Goal: Task Accomplishment & Management: Use online tool/utility

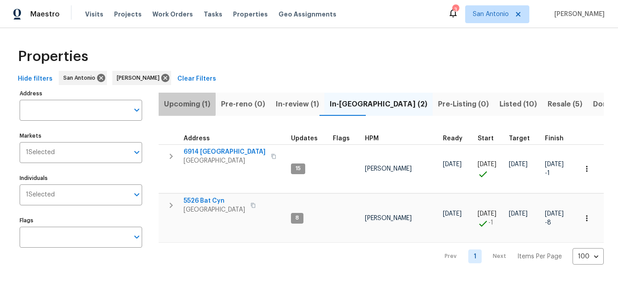
click at [176, 104] on span "Upcoming (1)" at bounding box center [187, 104] width 46 height 12
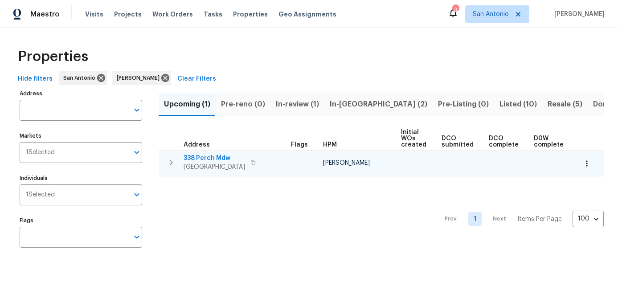
click at [590, 167] on icon "button" at bounding box center [586, 163] width 9 height 9
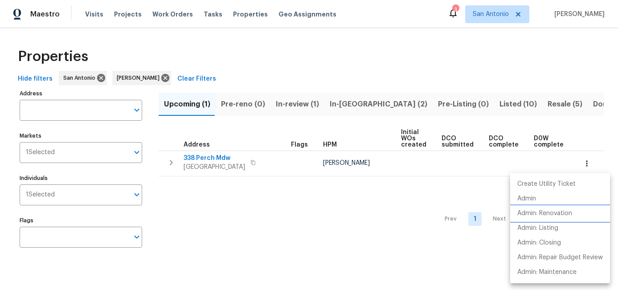
click at [539, 215] on p "Admin: Renovation" at bounding box center [544, 213] width 55 height 9
click at [263, 248] on div at bounding box center [309, 149] width 618 height 298
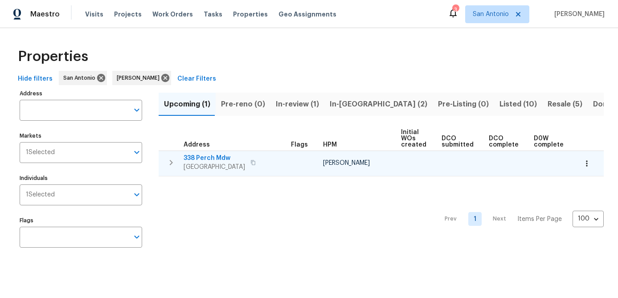
click at [203, 163] on span "San Antonio, TX 78253" at bounding box center [214, 167] width 61 height 9
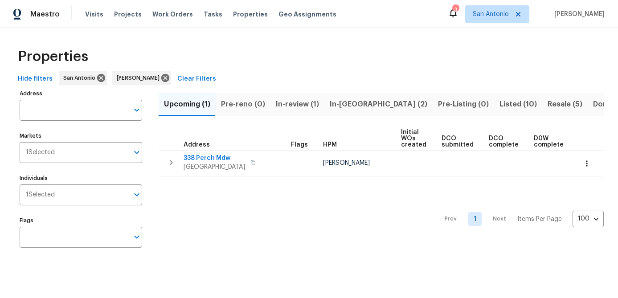
click at [240, 202] on div "Prev 1 Next Items Per Page 100 100 ​" at bounding box center [381, 216] width 445 height 80
click at [286, 104] on span "In-review (1)" at bounding box center [297, 104] width 43 height 12
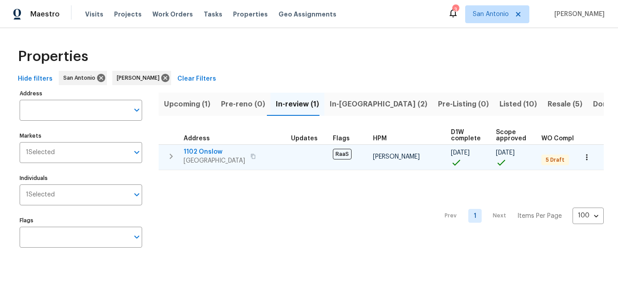
click at [199, 156] on span "San Antonio, TX 78202" at bounding box center [214, 160] width 61 height 9
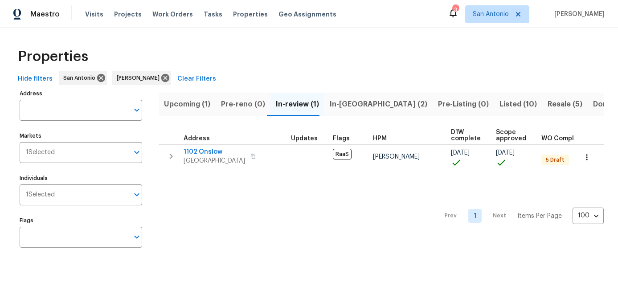
click at [268, 211] on div "Prev 1 Next Items Per Page 100 100 ​" at bounding box center [381, 213] width 445 height 86
click at [339, 106] on span "In-reno (2)" at bounding box center [379, 104] width 98 height 12
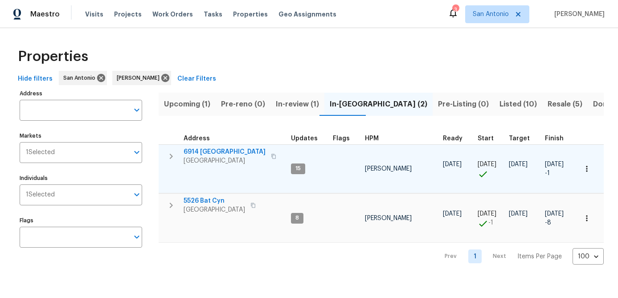
click at [586, 173] on icon "button" at bounding box center [586, 168] width 9 height 9
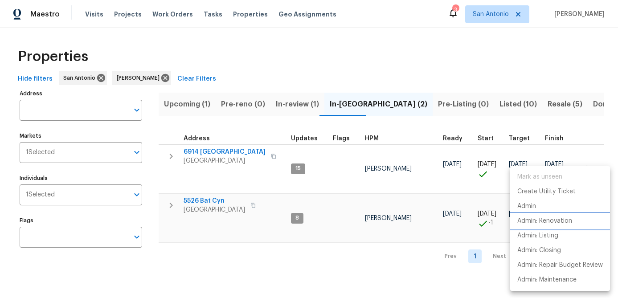
click at [546, 219] on p "Admin: Renovation" at bounding box center [544, 220] width 55 height 9
click at [431, 218] on div at bounding box center [309, 149] width 618 height 298
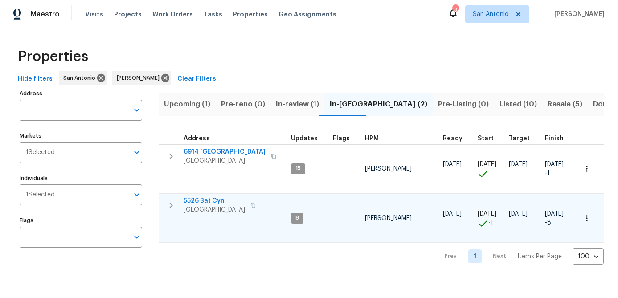
click at [587, 216] on icon "button" at bounding box center [586, 218] width 1 height 6
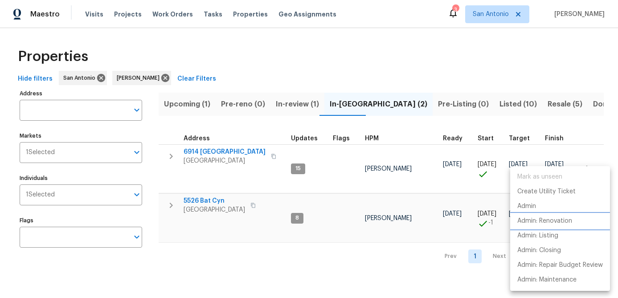
click at [556, 224] on p "Admin: Renovation" at bounding box center [544, 220] width 55 height 9
click at [237, 258] on div at bounding box center [309, 149] width 618 height 298
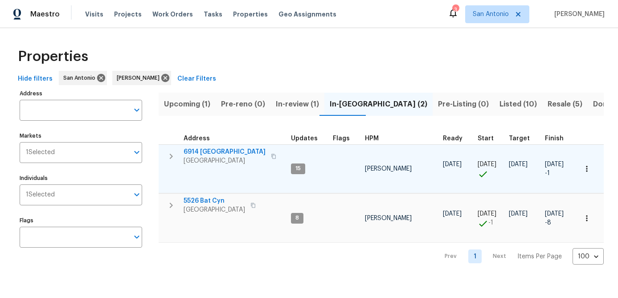
click at [210, 161] on span "San Antonio, TX 78242" at bounding box center [225, 160] width 82 height 9
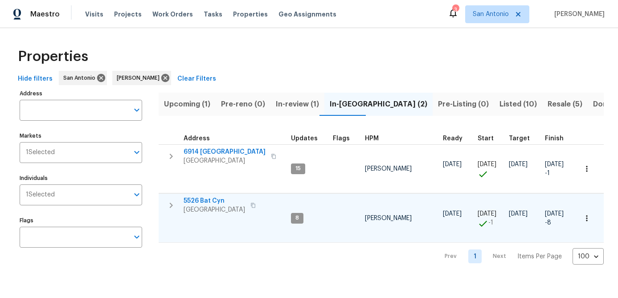
click at [202, 208] on span "San Antonio, TX 78252" at bounding box center [214, 209] width 61 height 9
click at [236, 257] on div "Prev 1 Next Items Per Page 100 100 ​" at bounding box center [381, 254] width 445 height 22
click at [499, 107] on span "Listed (10)" at bounding box center [517, 104] width 37 height 12
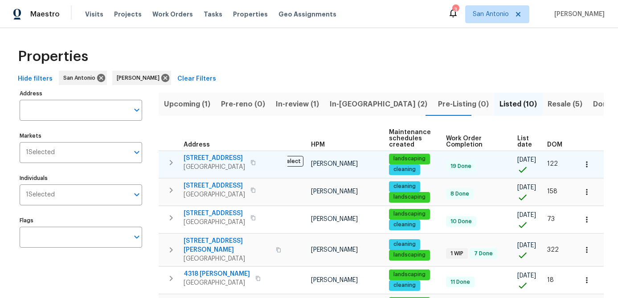
scroll to position [0, 22]
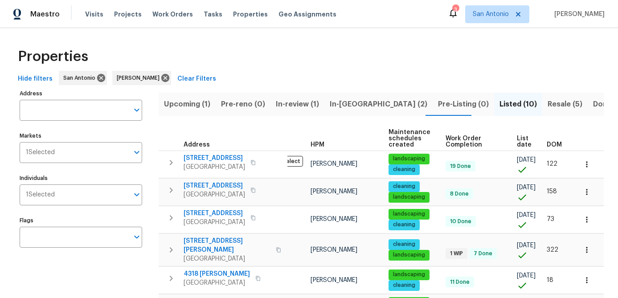
click at [519, 144] on span "List date" at bounding box center [524, 141] width 15 height 12
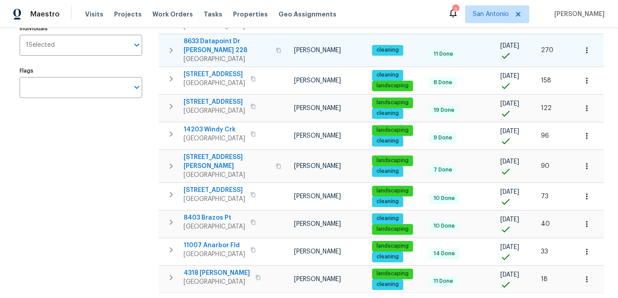
scroll to position [168, 0]
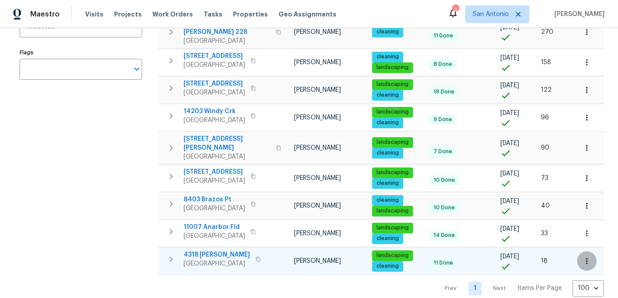
click at [588, 257] on icon "button" at bounding box center [586, 261] width 9 height 9
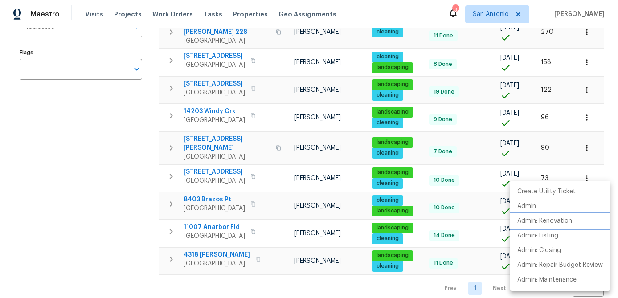
click at [558, 224] on p "Admin: Renovation" at bounding box center [544, 220] width 55 height 9
click at [88, 234] on div at bounding box center [309, 149] width 618 height 298
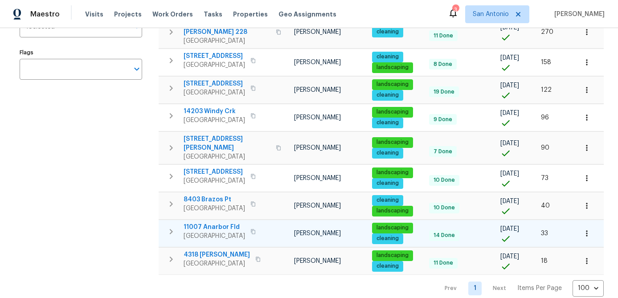
click at [588, 229] on icon "button" at bounding box center [586, 233] width 9 height 9
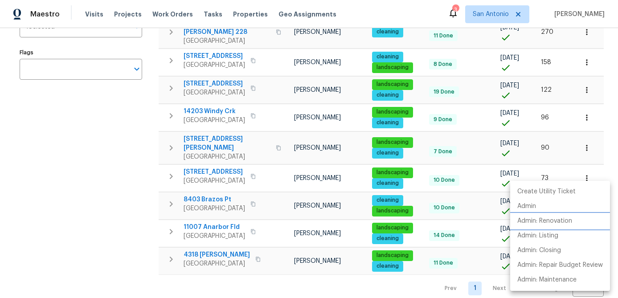
click at [559, 225] on p "Admin: Renovation" at bounding box center [544, 220] width 55 height 9
click at [82, 202] on div at bounding box center [309, 149] width 618 height 298
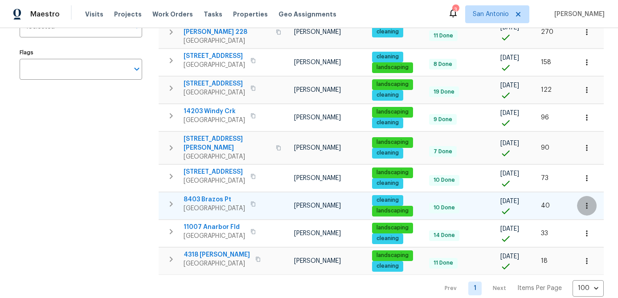
click at [587, 201] on icon "button" at bounding box center [586, 205] width 9 height 9
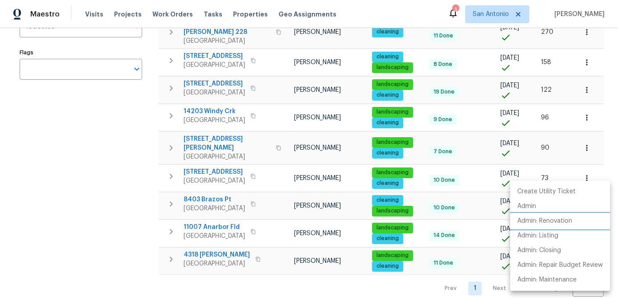
click at [544, 224] on p "Admin: Renovation" at bounding box center [544, 220] width 55 height 9
click at [105, 177] on div at bounding box center [309, 149] width 618 height 298
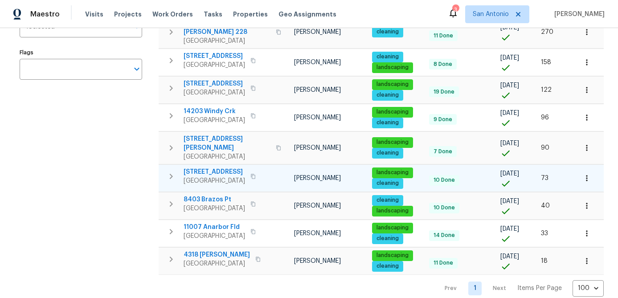
click at [586, 175] on icon "button" at bounding box center [586, 178] width 1 height 6
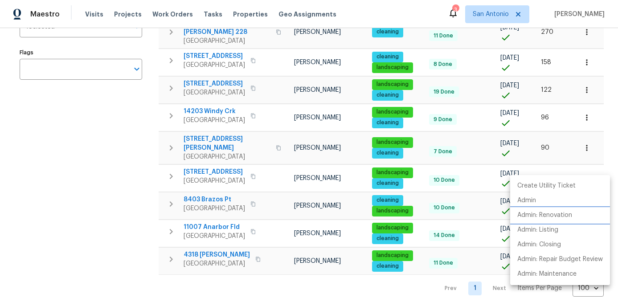
click at [546, 215] on p "Admin: Renovation" at bounding box center [544, 215] width 55 height 9
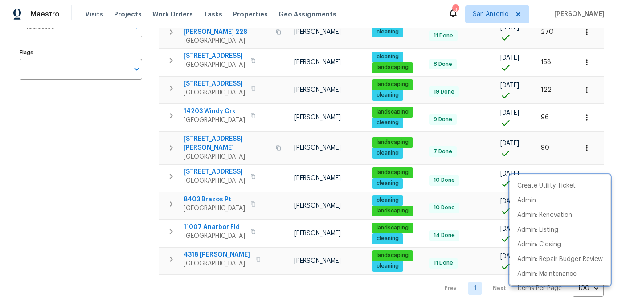
click at [84, 212] on div at bounding box center [309, 149] width 618 height 298
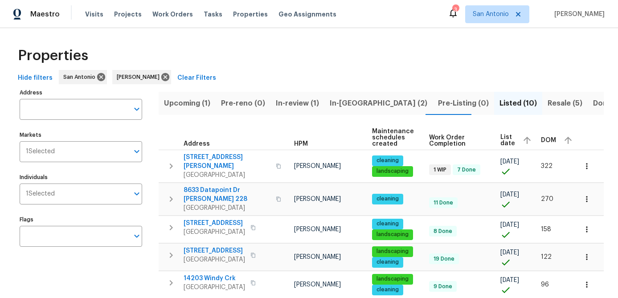
scroll to position [0, 0]
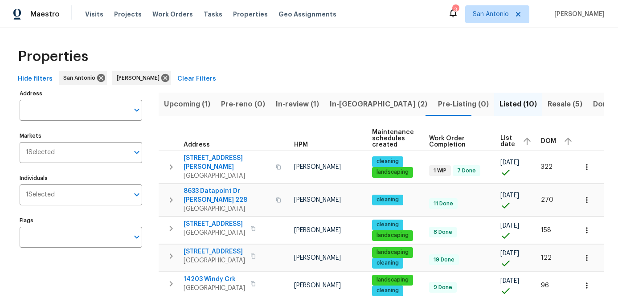
click at [547, 106] on span "Resale (5)" at bounding box center [564, 104] width 35 height 12
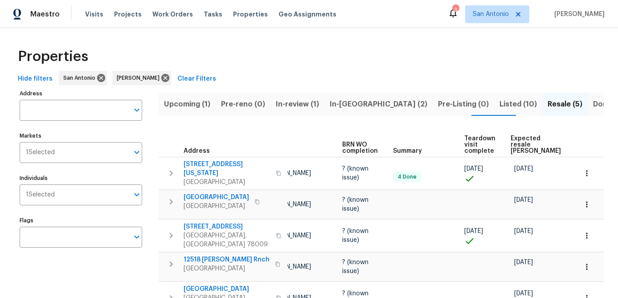
scroll to position [0, 77]
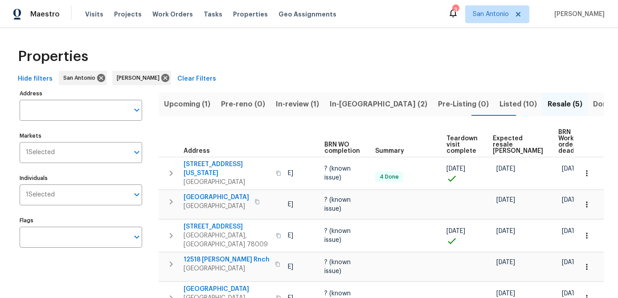
click at [493, 144] on span "Expected resale COE" at bounding box center [518, 144] width 50 height 19
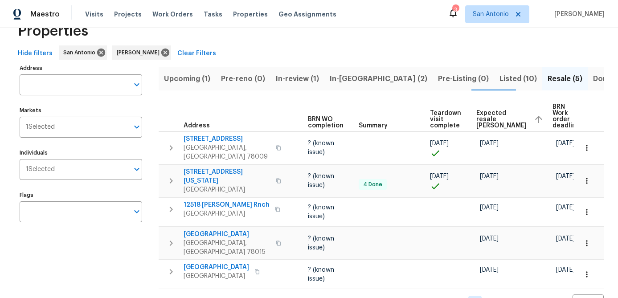
scroll to position [41, 0]
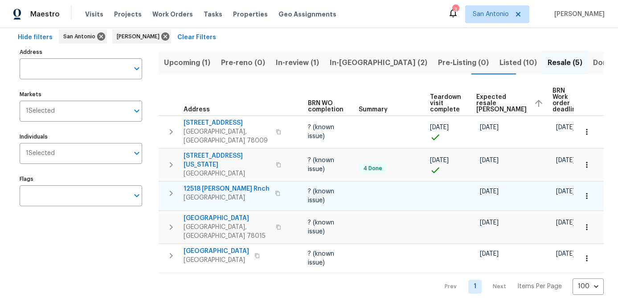
click at [590, 193] on button "button" at bounding box center [587, 196] width 20 height 20
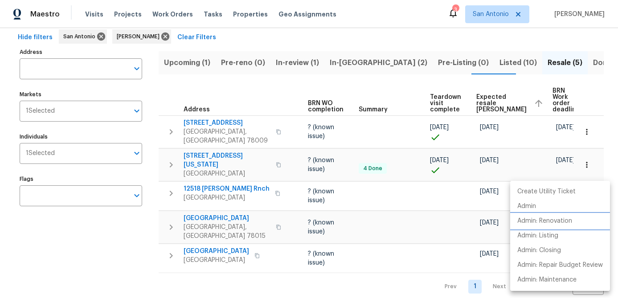
click at [562, 217] on p "Admin: Renovation" at bounding box center [544, 220] width 55 height 9
click at [115, 244] on div at bounding box center [309, 149] width 618 height 298
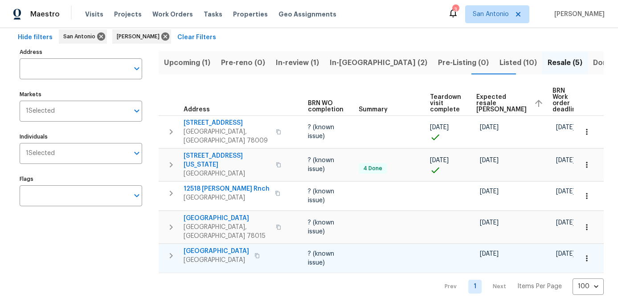
scroll to position [0, 0]
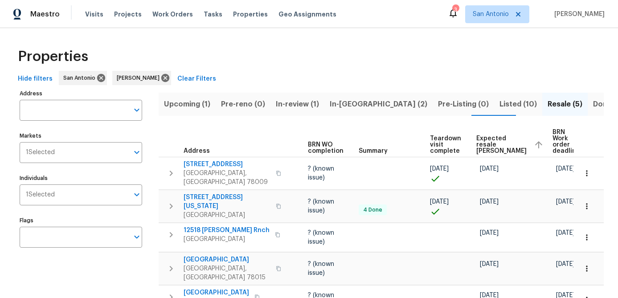
click at [120, 276] on div "Address Address Markets 1 Selected Markets Individuals 1 Selected Individuals F…" at bounding box center [87, 211] width 134 height 249
click at [186, 103] on span "Upcoming (1)" at bounding box center [187, 104] width 46 height 12
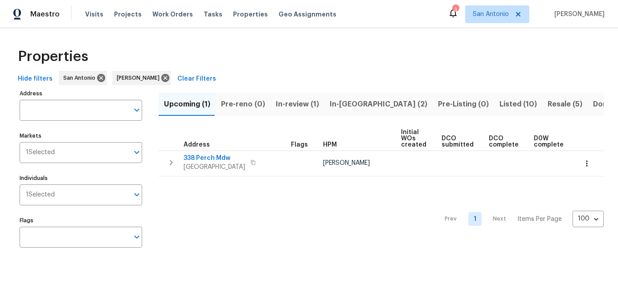
click at [291, 102] on span "In-review (1)" at bounding box center [297, 104] width 43 height 12
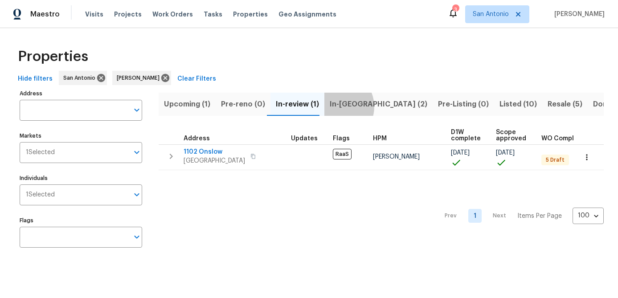
click at [332, 106] on span "In-reno (2)" at bounding box center [379, 104] width 98 height 12
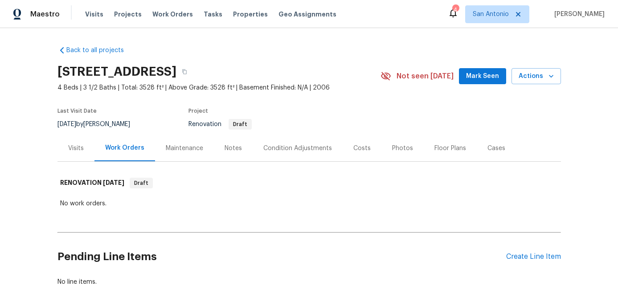
click at [229, 150] on div "Notes" at bounding box center [233, 148] width 17 height 9
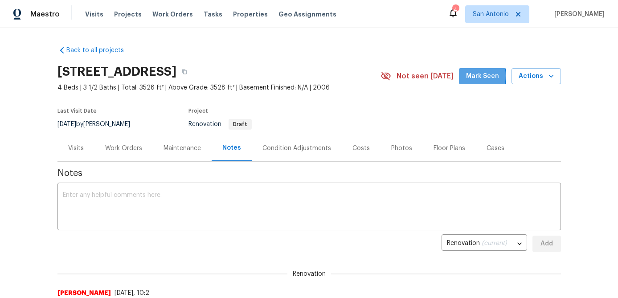
click at [474, 76] on span "Mark Seen" at bounding box center [482, 76] width 33 height 11
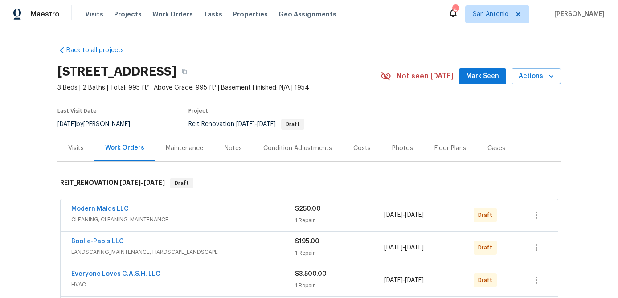
click at [494, 76] on span "Mark Seen" at bounding box center [482, 76] width 33 height 11
click at [232, 149] on div "Notes" at bounding box center [233, 148] width 17 height 9
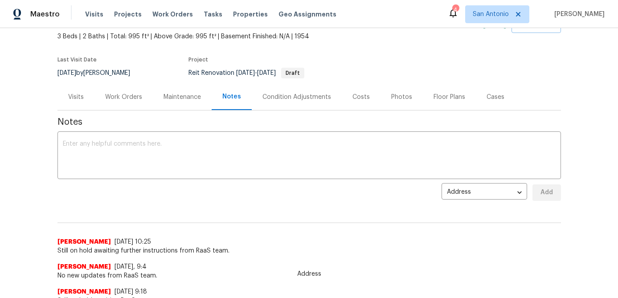
scroll to position [4, 0]
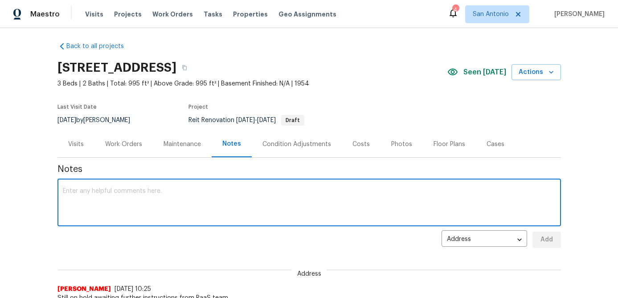
click at [195, 202] on textarea at bounding box center [309, 203] width 493 height 31
type textarea "No new updates from RaaS team."
click at [549, 242] on span "Add" at bounding box center [546, 239] width 14 height 11
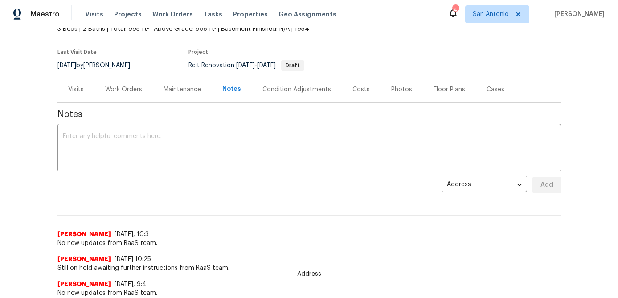
scroll to position [0, 0]
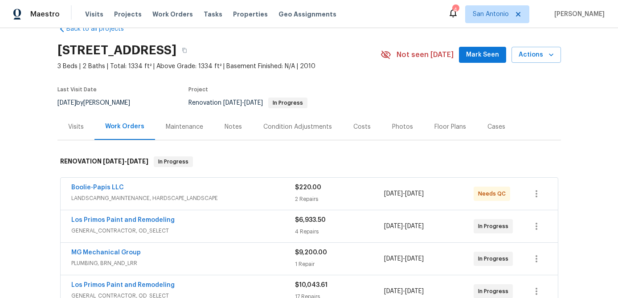
scroll to position [24, 0]
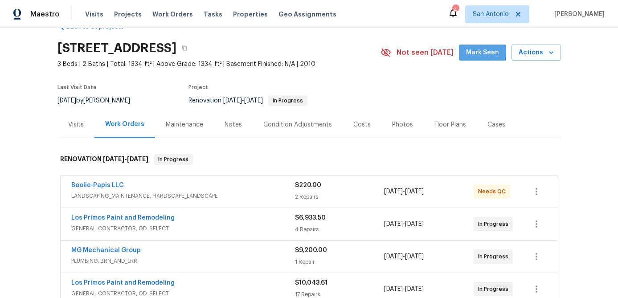
click at [478, 52] on span "Mark Seen" at bounding box center [482, 52] width 33 height 11
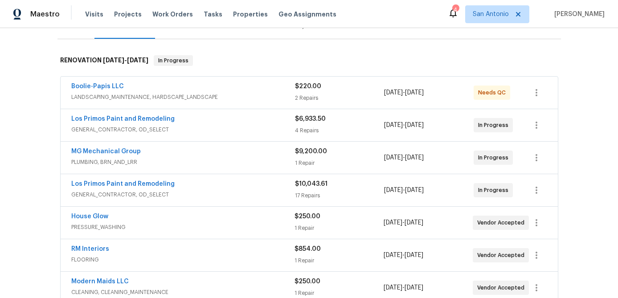
scroll to position [123, 0]
click at [227, 90] on div "Boolie-Papis LLC" at bounding box center [183, 86] width 224 height 11
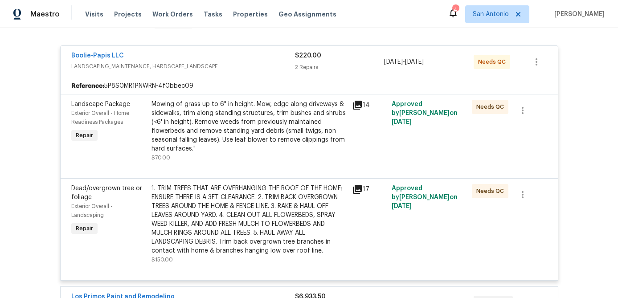
scroll to position [167, 0]
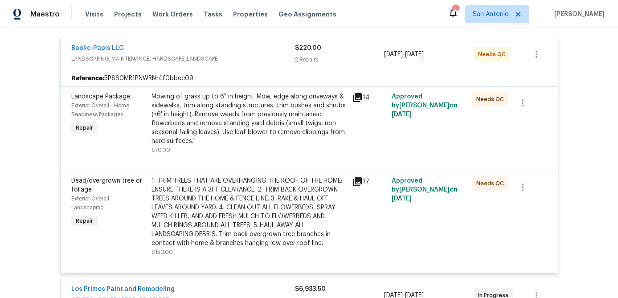
click at [242, 127] on div "Mowing of grass up to 6" in height. Mow, edge along driveways & sidewalks, trim…" at bounding box center [248, 118] width 195 height 53
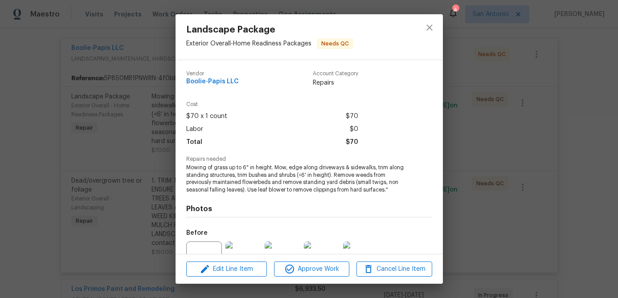
scroll to position [90, 0]
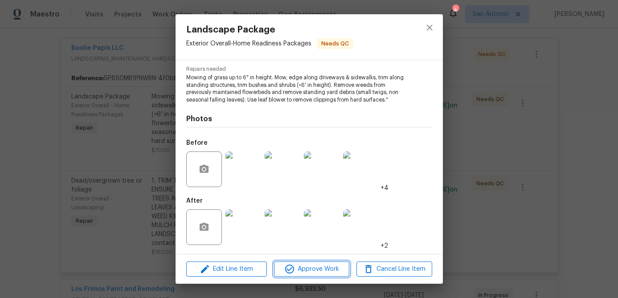
click at [304, 273] on span "Approve Work" at bounding box center [312, 269] width 70 height 11
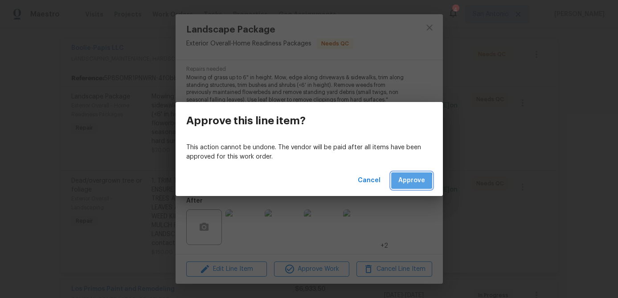
click at [407, 182] on span "Approve" at bounding box center [411, 180] width 27 height 11
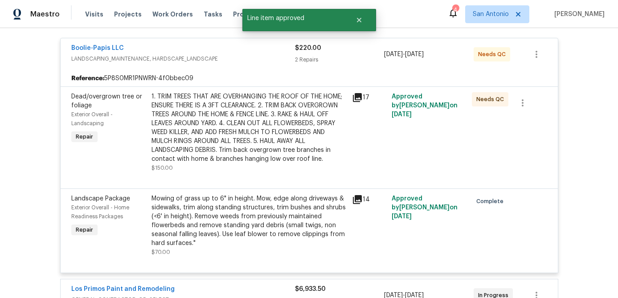
click at [210, 110] on div "1. TRIM TREES THAT ARE OVERHANGING THE ROOF OF THE HOME; ENSURE THERE IS A 3FT …" at bounding box center [248, 127] width 195 height 71
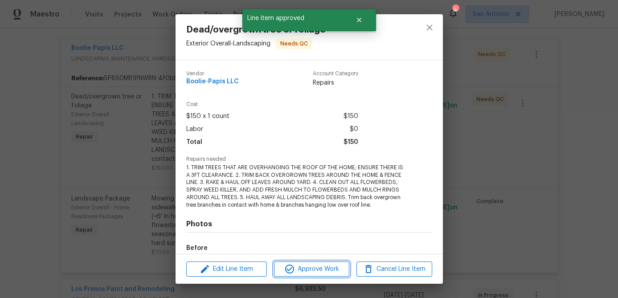
click at [310, 270] on span "Approve Work" at bounding box center [312, 269] width 70 height 11
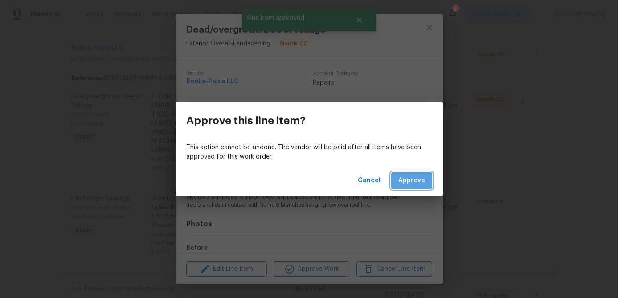
click at [416, 184] on span "Approve" at bounding box center [411, 180] width 27 height 11
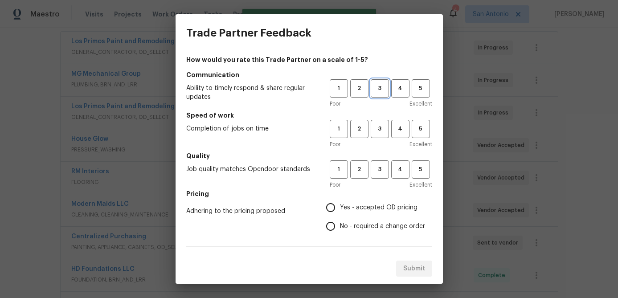
click at [378, 86] on span "3" at bounding box center [380, 88] width 16 height 10
click at [378, 128] on span "3" at bounding box center [380, 129] width 16 height 10
click at [379, 170] on span "3" at bounding box center [380, 169] width 16 height 10
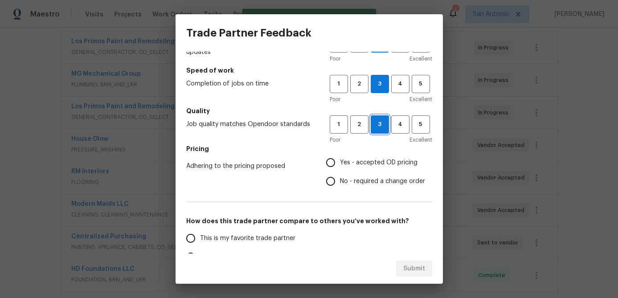
scroll to position [87, 0]
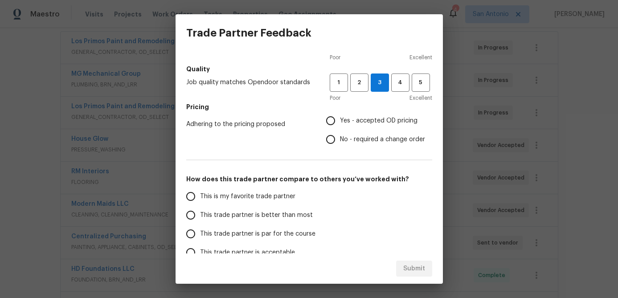
click at [330, 121] on input "Yes - accepted OD pricing" at bounding box center [330, 120] width 19 height 19
radio input "true"
click at [190, 229] on input "This trade partner is par for the course" at bounding box center [190, 234] width 19 height 19
click at [409, 268] on span "Submit" at bounding box center [414, 268] width 22 height 11
radio input "true"
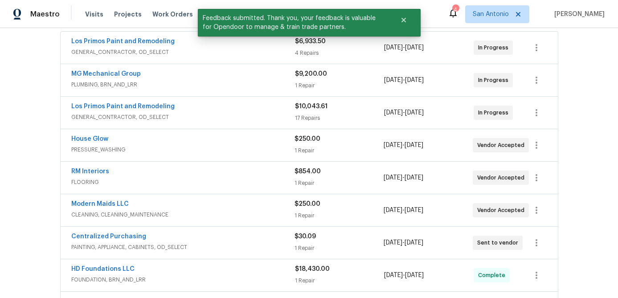
click at [237, 126] on div "Los Primos Paint and Remodeling GENERAL_CONTRACTOR, OD_SELECT $10,043.61 17 Rep…" at bounding box center [309, 113] width 497 height 32
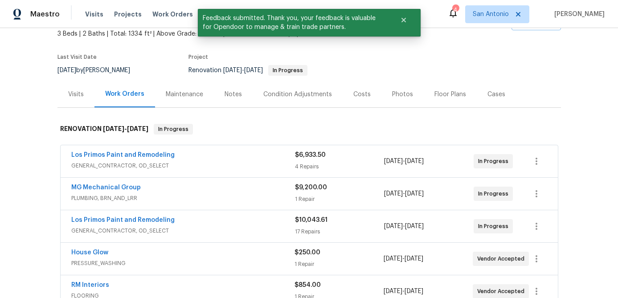
scroll to position [0, 0]
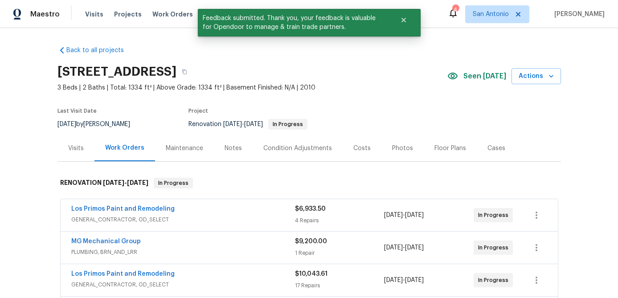
click at [231, 149] on div "Notes" at bounding box center [233, 148] width 17 height 9
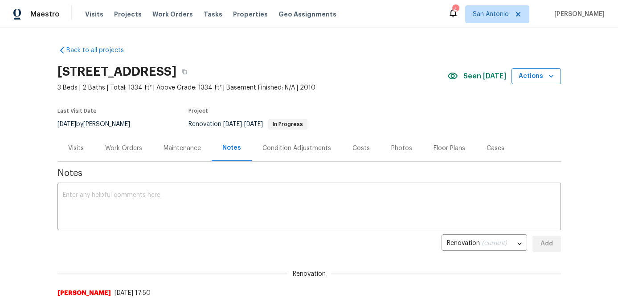
click at [554, 75] on icon "button" at bounding box center [551, 76] width 9 height 9
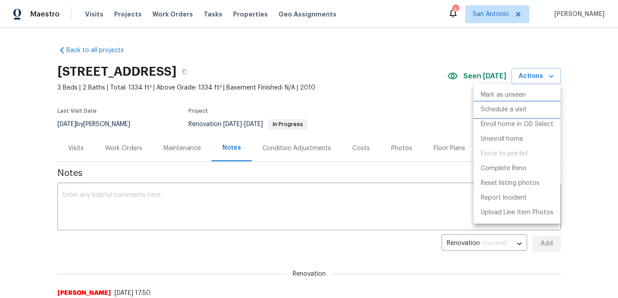
click at [509, 106] on p "Schedule a visit" at bounding box center [504, 109] width 46 height 9
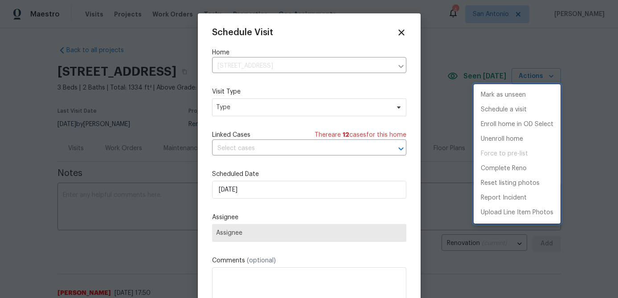
click at [270, 113] on div at bounding box center [309, 149] width 618 height 298
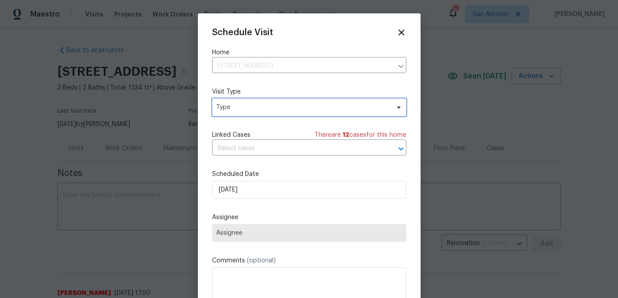
click at [273, 109] on span "Type" at bounding box center [302, 107] width 173 height 9
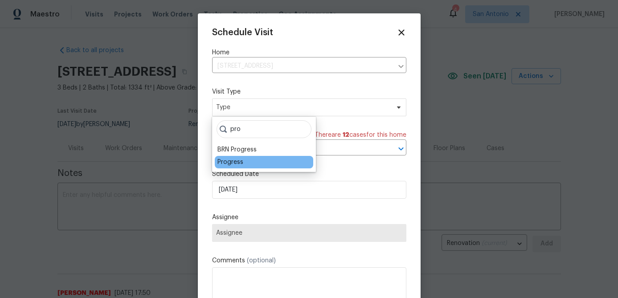
type input "pro"
click at [235, 161] on div "Progress" at bounding box center [230, 162] width 26 height 9
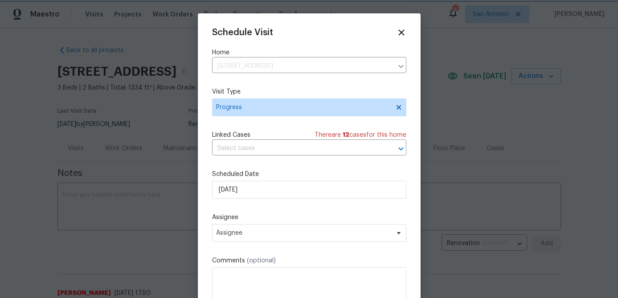
scroll to position [16, 0]
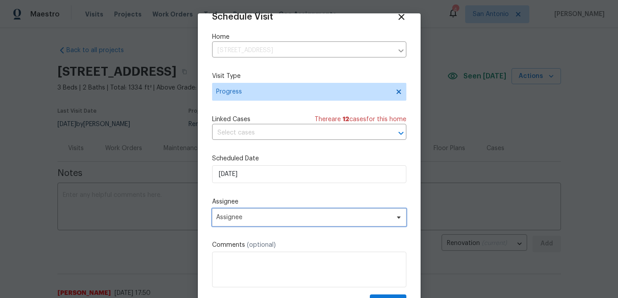
click at [290, 219] on span "Assignee" at bounding box center [303, 217] width 175 height 7
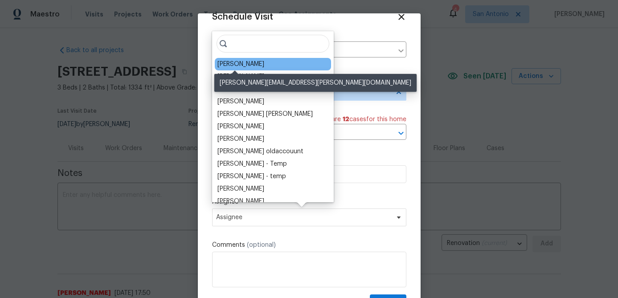
click at [226, 65] on div "[PERSON_NAME]" at bounding box center [240, 64] width 47 height 9
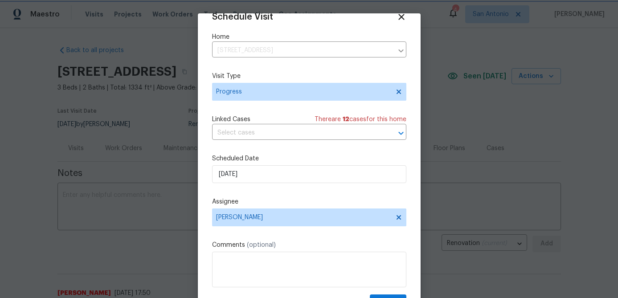
scroll to position [41, 0]
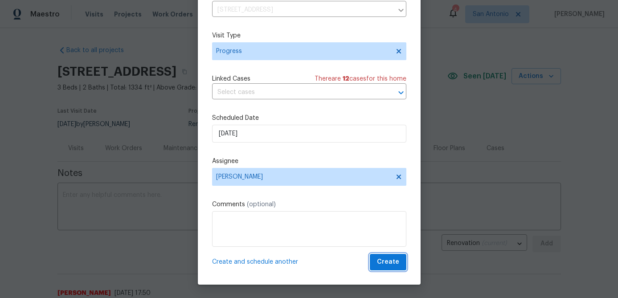
click at [384, 264] on span "Create" at bounding box center [388, 262] width 22 height 11
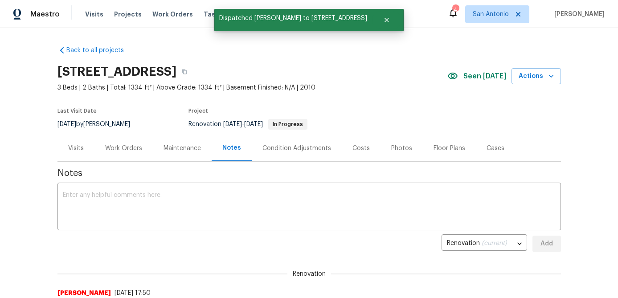
scroll to position [0, 0]
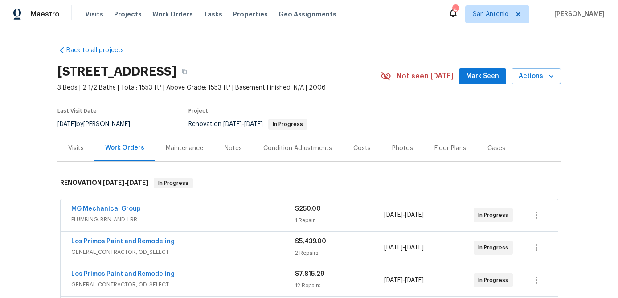
click at [477, 77] on span "Mark Seen" at bounding box center [482, 76] width 33 height 11
click at [225, 149] on div "Notes" at bounding box center [233, 148] width 17 height 9
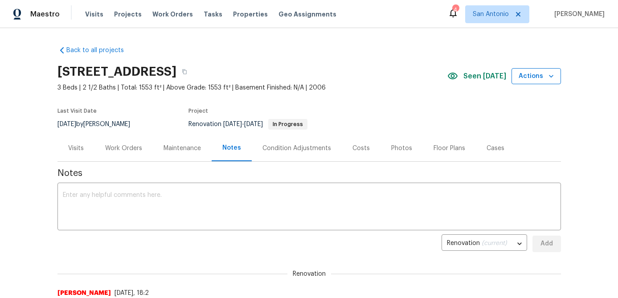
click at [545, 74] on span "Actions" at bounding box center [536, 76] width 35 height 11
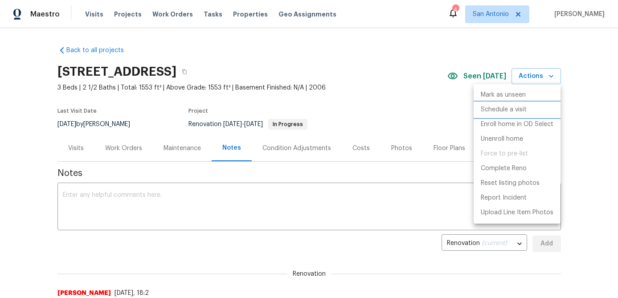
click at [509, 111] on p "Schedule a visit" at bounding box center [504, 109] width 46 height 9
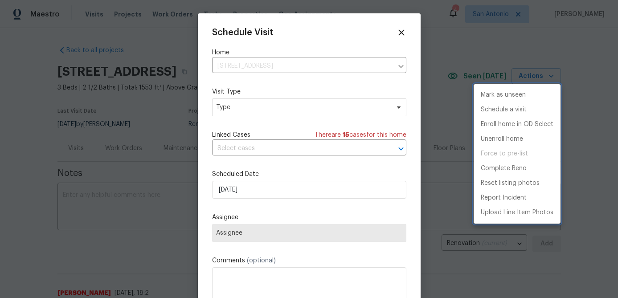
click at [286, 107] on div at bounding box center [309, 149] width 618 height 298
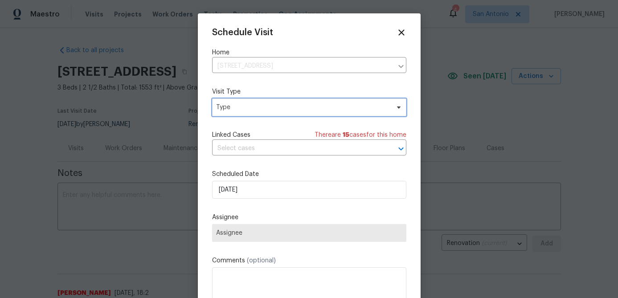
click at [286, 107] on span "Type" at bounding box center [302, 107] width 173 height 9
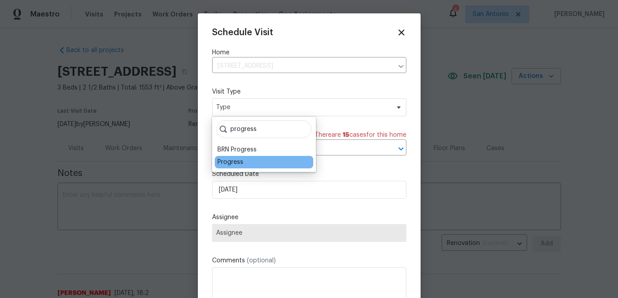
type input "progress"
click at [229, 158] on div "Progress" at bounding box center [230, 162] width 26 height 9
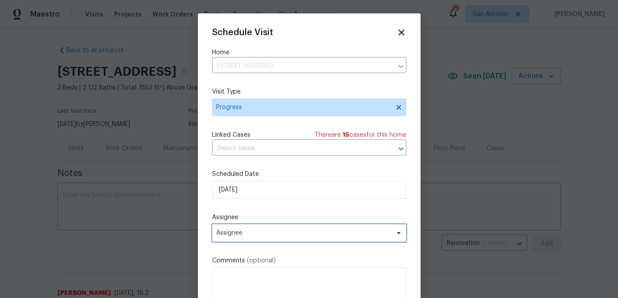
click at [290, 237] on span "Assignee" at bounding box center [309, 233] width 194 height 18
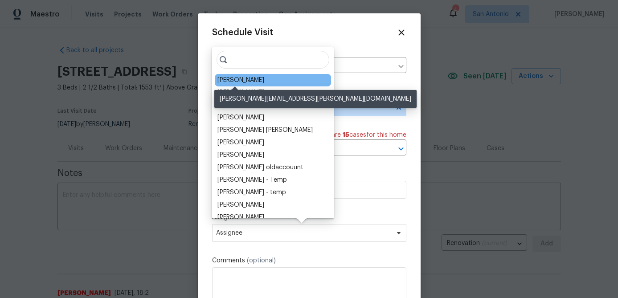
click at [225, 82] on div "[PERSON_NAME]" at bounding box center [240, 80] width 47 height 9
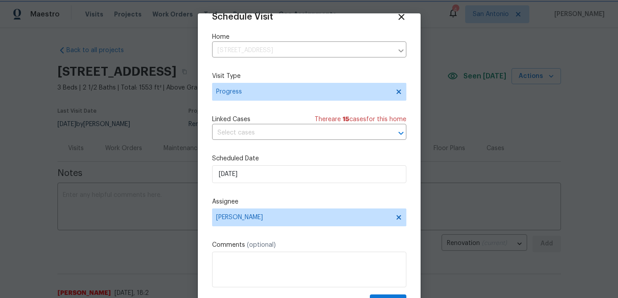
scroll to position [41, 0]
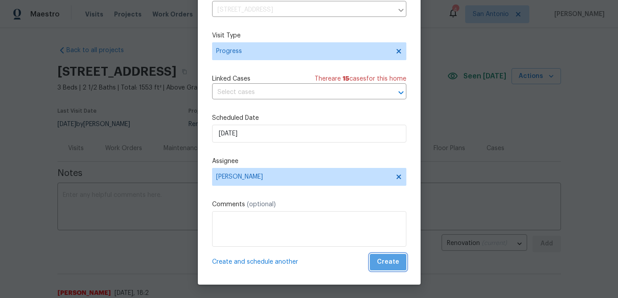
click at [389, 261] on span "Create" at bounding box center [388, 262] width 22 height 11
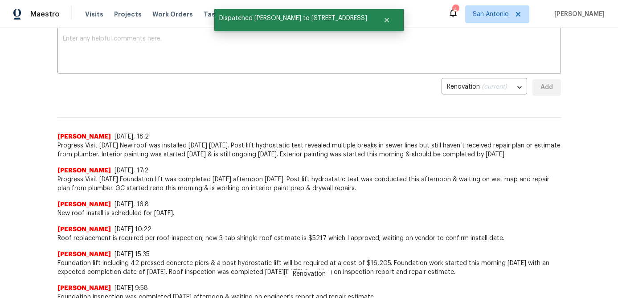
scroll to position [0, 0]
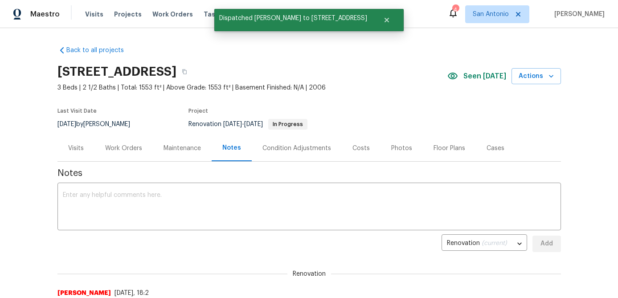
click at [122, 143] on div "Work Orders" at bounding box center [123, 148] width 58 height 26
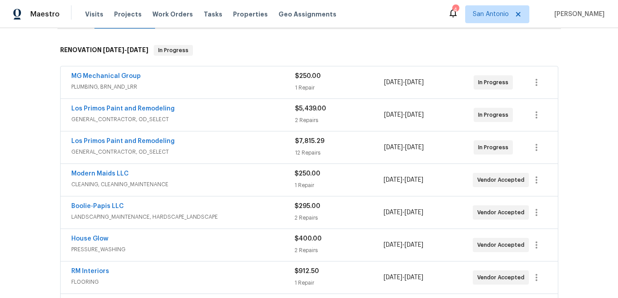
scroll to position [129, 0]
